Goal: Task Accomplishment & Management: Complete application form

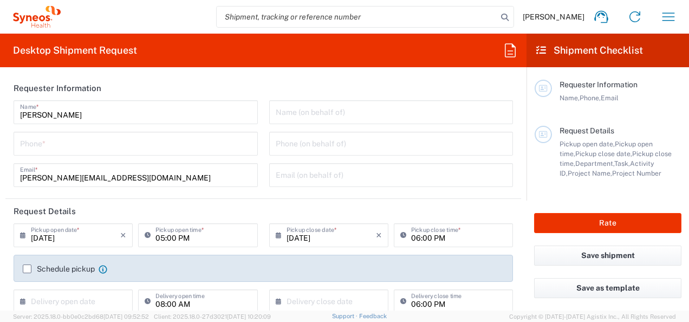
type input "3251"
type input "[GEOGRAPHIC_DATA]"
type input "Syneos Health Clinical [GEOGRAPHIC_DATA]"
click at [98, 230] on input "[DATE]" at bounding box center [75, 234] width 89 height 19
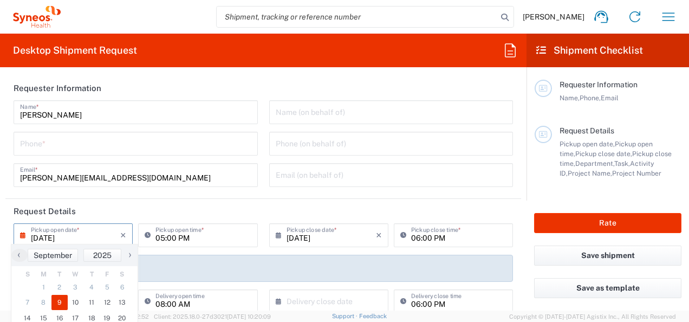
click at [90, 233] on input "[DATE]" at bounding box center [75, 234] width 89 height 19
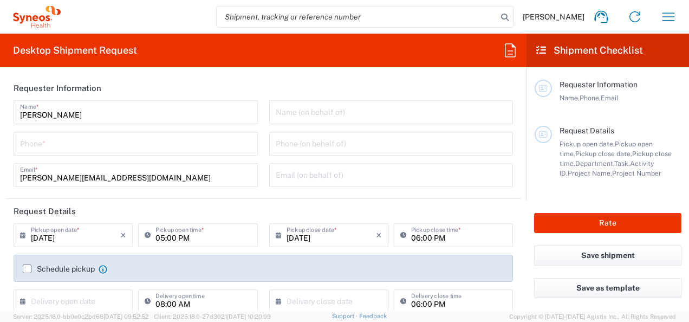
click at [90, 233] on input "[DATE]" at bounding box center [75, 234] width 89 height 19
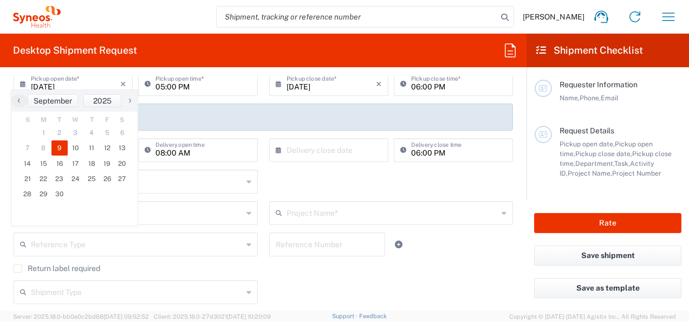
scroll to position [154, 0]
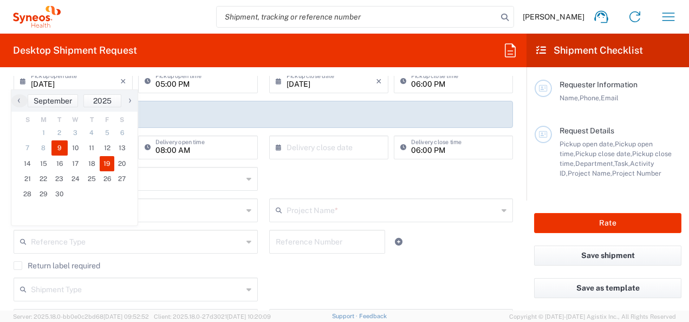
click at [108, 162] on span "19" at bounding box center [107, 163] width 15 height 15
type input "[DATE]"
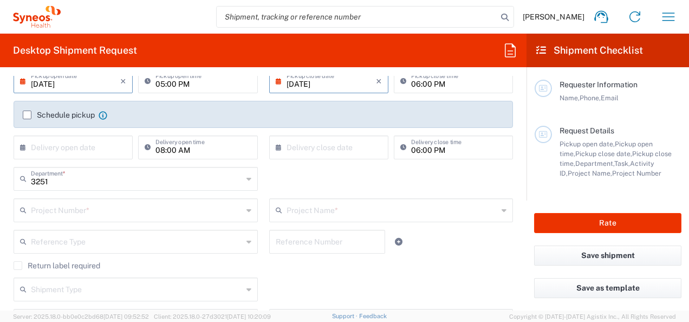
click at [50, 84] on input "[DATE]" at bounding box center [75, 80] width 89 height 19
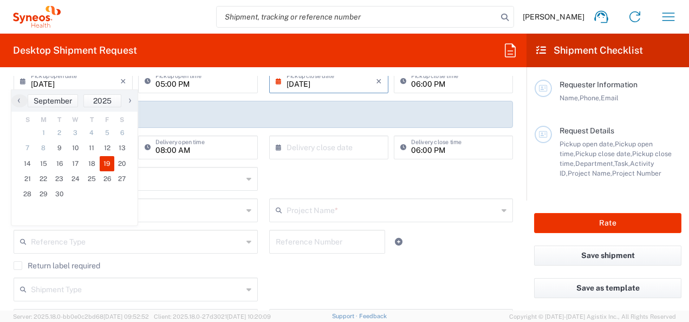
click at [104, 164] on span "19" at bounding box center [107, 163] width 15 height 15
click at [197, 81] on input "05:00 PM" at bounding box center [202, 80] width 95 height 19
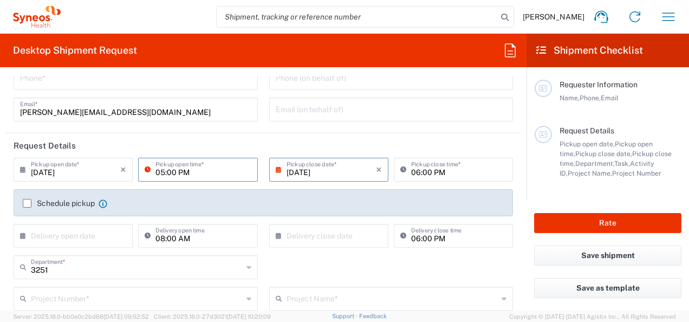
scroll to position [0, 0]
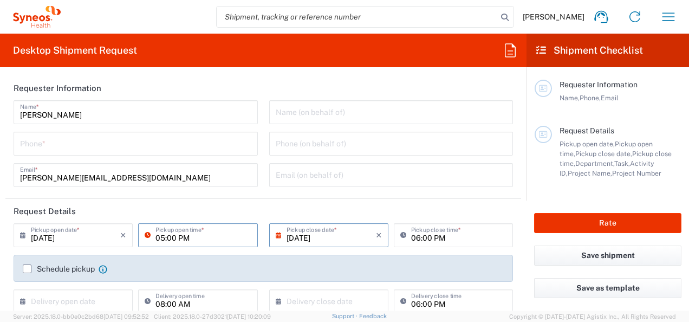
click at [203, 240] on input "05:00 PM" at bounding box center [202, 234] width 95 height 19
click at [164, 234] on input "05:00 PM" at bounding box center [202, 234] width 95 height 19
click at [160, 236] on input "05:00 PM" at bounding box center [202, 234] width 95 height 19
click at [172, 242] on input "05:00 PM" at bounding box center [202, 234] width 95 height 19
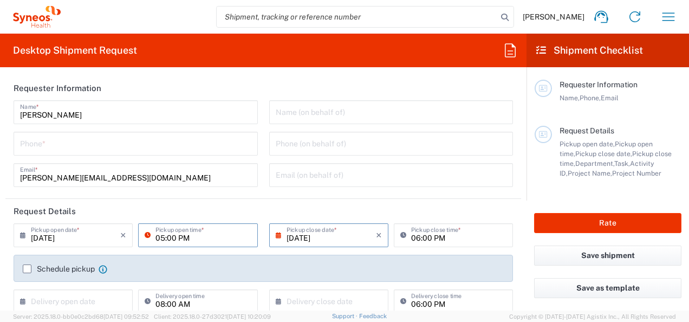
click at [161, 237] on input "05:00 PM" at bounding box center [202, 234] width 95 height 19
click at [205, 238] on input "10:00 PM" at bounding box center [202, 234] width 95 height 19
type input "10:00 AM"
click at [321, 235] on input "[DATE]" at bounding box center [330, 234] width 89 height 19
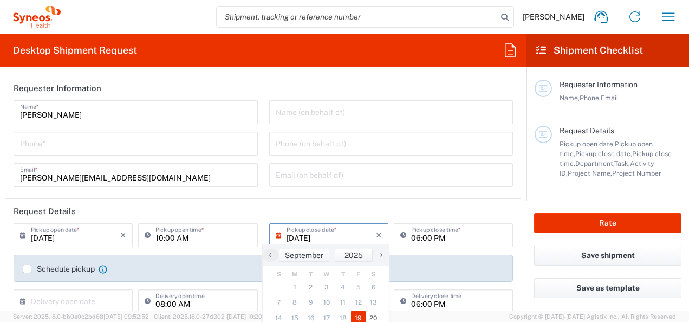
click at [412, 234] on input "06:00 PM" at bounding box center [458, 234] width 95 height 19
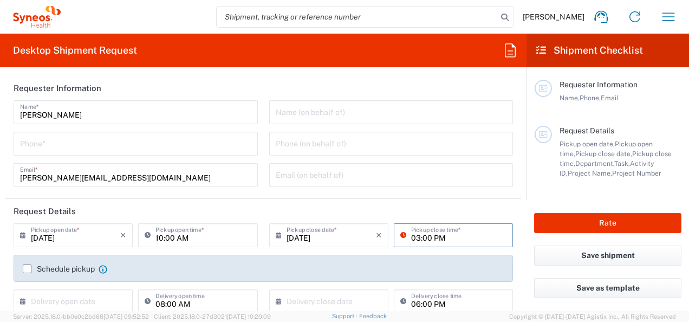
click at [451, 239] on input "03:00 PM" at bounding box center [458, 234] width 95 height 19
type input "03:00 AM"
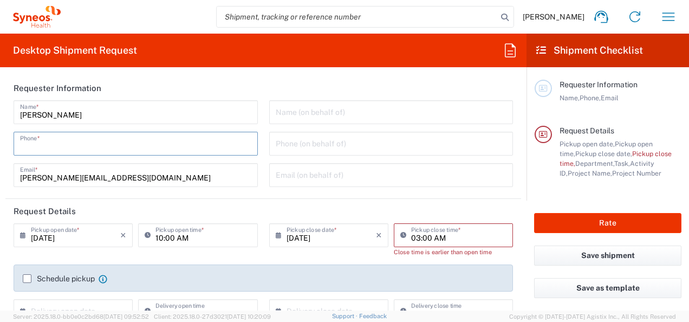
click at [80, 152] on input "tel" at bounding box center [135, 142] width 231 height 19
type input "627954559"
click at [318, 121] on div "Name (on behalf of)" at bounding box center [391, 112] width 244 height 24
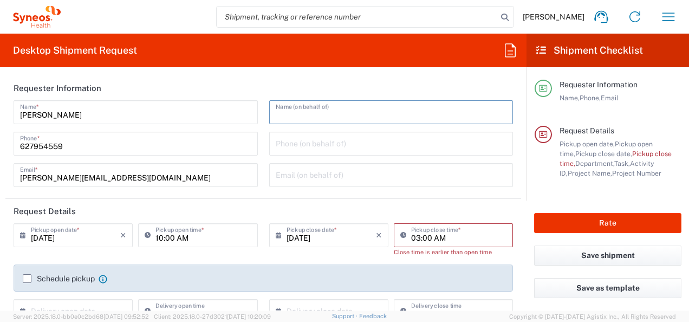
click at [213, 168] on input "[PERSON_NAME][EMAIL_ADDRESS][DOMAIN_NAME]" at bounding box center [135, 174] width 231 height 19
click at [225, 76] on header "Requester Information" at bounding box center [262, 88] width 515 height 24
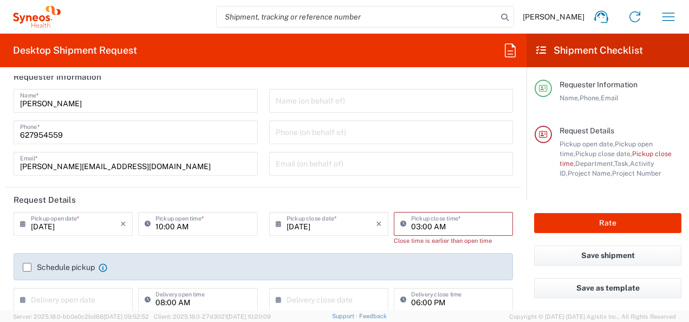
scroll to position [31, 0]
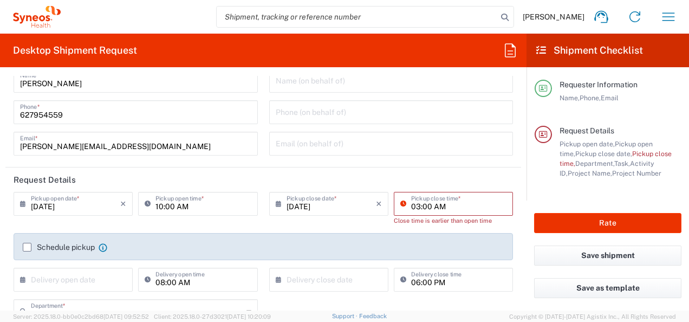
click at [460, 206] on input "03:00 AM" at bounding box center [458, 202] width 95 height 19
click at [425, 206] on input "03:00PM" at bounding box center [458, 202] width 95 height 19
click at [418, 204] on input "03: 00PM" at bounding box center [458, 202] width 95 height 19
click at [425, 205] on input "03:0PM" at bounding box center [458, 202] width 95 height 19
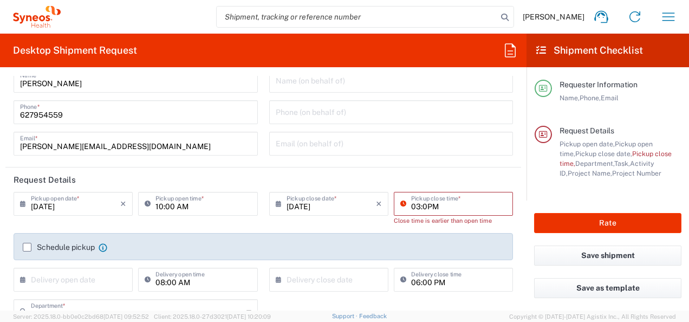
click at [450, 205] on input "03:0PM" at bounding box center [458, 202] width 95 height 19
type input "0"
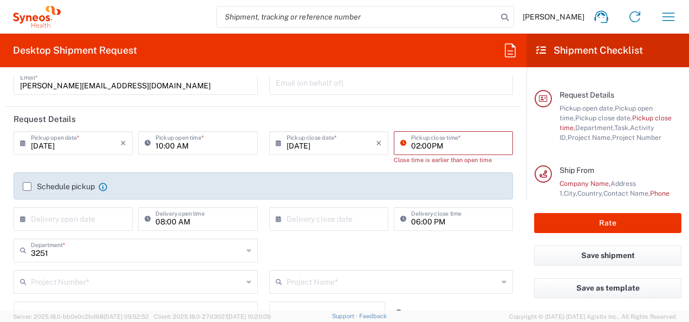
scroll to position [0, 0]
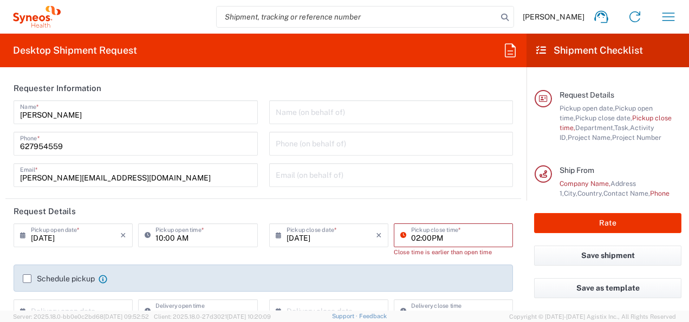
type input "02:00PM"
click at [344, 129] on div "Name (on behalf of) Phone (on behalf of) Email (on behalf of)" at bounding box center [391, 147] width 256 height 94
click at [27, 145] on input "627954559" at bounding box center [135, 142] width 231 height 19
click at [21, 147] on input "627954559" at bounding box center [135, 142] width 231 height 19
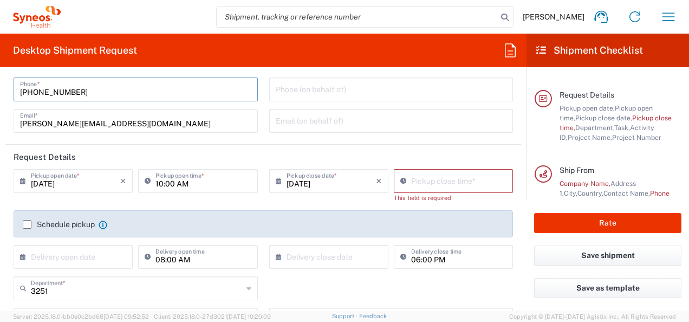
scroll to position [66, 0]
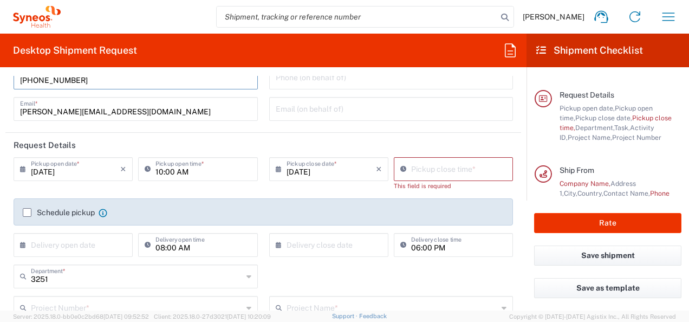
type input "[PHONE_NUMBER]"
click at [455, 172] on input "04:30 PM" at bounding box center [458, 168] width 95 height 19
type input "0"
type input "02:00 PM"
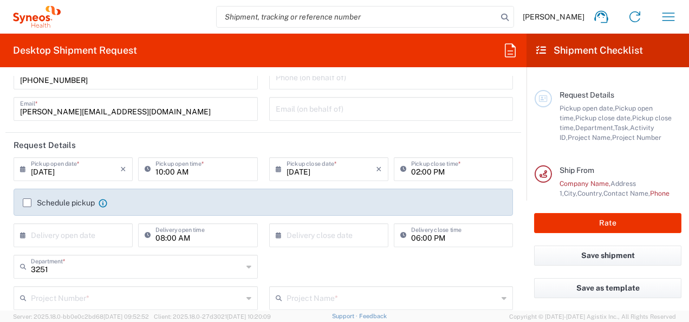
drag, startPoint x: 563, startPoint y: 171, endPoint x: 463, endPoint y: 186, distance: 100.8
click at [562, 171] on span "Ship From" at bounding box center [576, 170] width 35 height 9
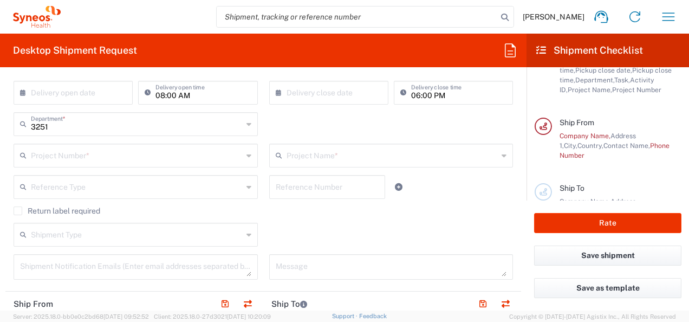
scroll to position [223, 0]
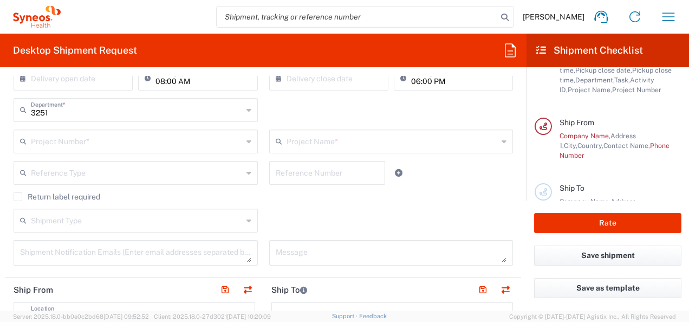
click at [77, 140] on input "text" at bounding box center [137, 140] width 212 height 19
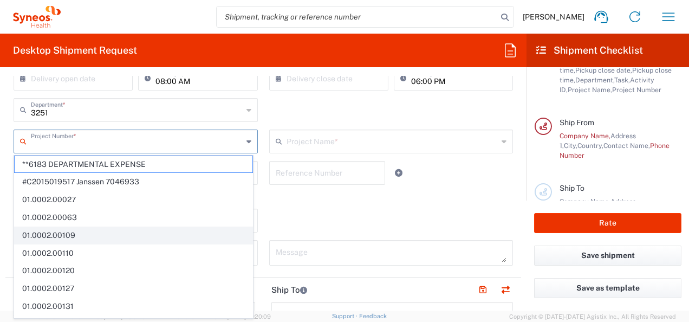
click at [135, 241] on span "01.0002.00109" at bounding box center [134, 235] width 238 height 17
type input "01.0002.00109"
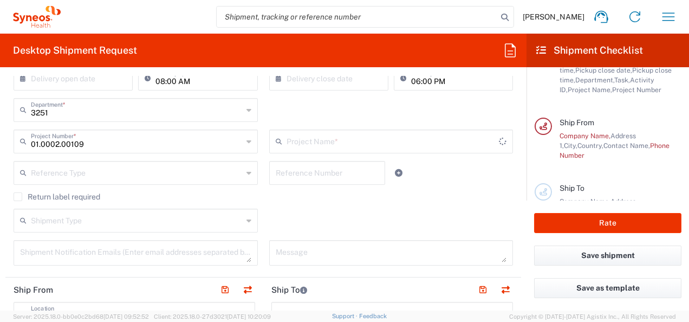
type input "Global Resourcing Only BD Prep"
click at [444, 150] on div "Global Resourcing Only BD Prep Project Name *" at bounding box center [391, 141] width 244 height 24
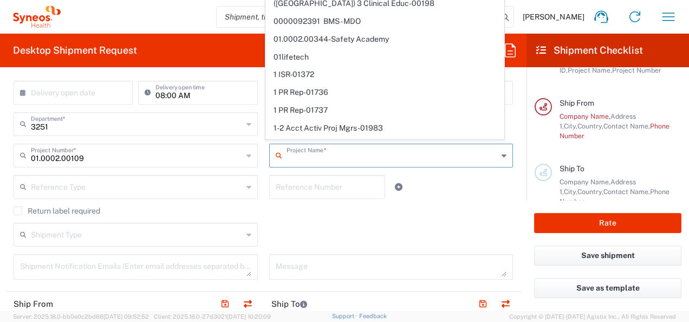
scroll to position [206, 0]
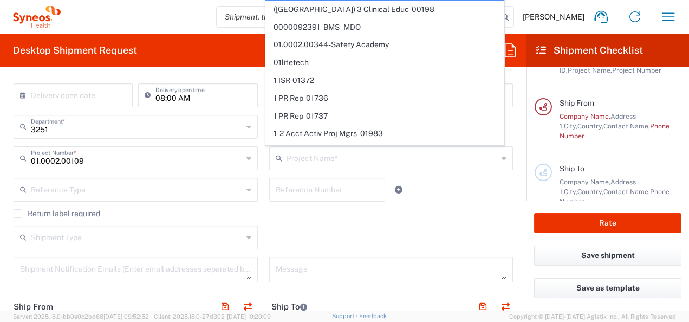
drag, startPoint x: 506, startPoint y: 210, endPoint x: 539, endPoint y: 118, distance: 97.8
click at [506, 210] on div "Return label required" at bounding box center [263, 217] width 511 height 16
type input "Global Resourcing Only BD Prep"
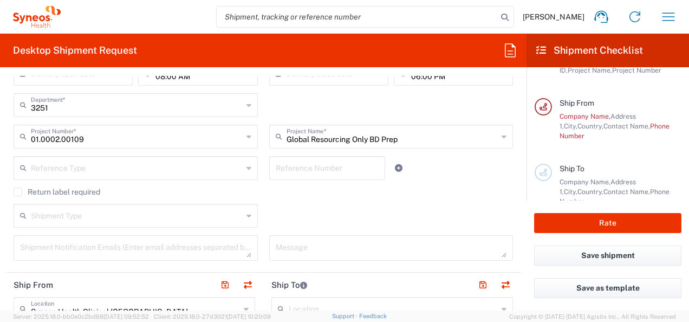
scroll to position [249, 0]
